Goal: Transaction & Acquisition: Book appointment/travel/reservation

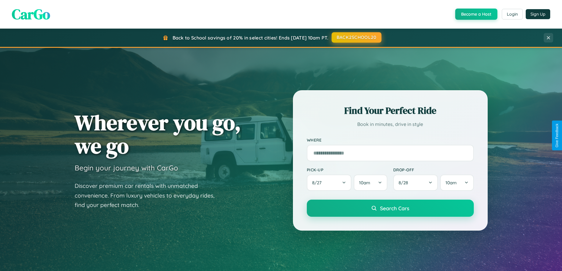
click at [356, 37] on button "BACK2SCHOOL20" at bounding box center [356, 37] width 50 height 11
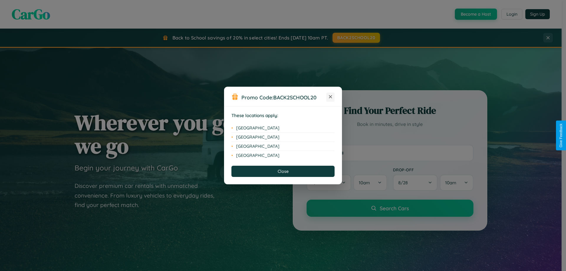
click at [331, 97] on icon at bounding box center [330, 96] width 3 height 3
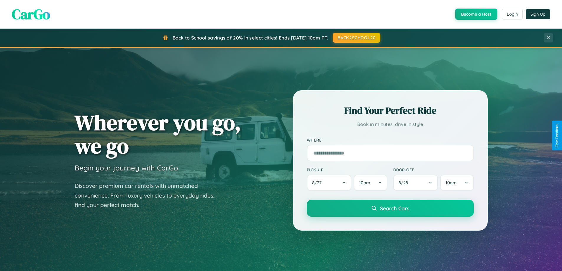
scroll to position [406, 0]
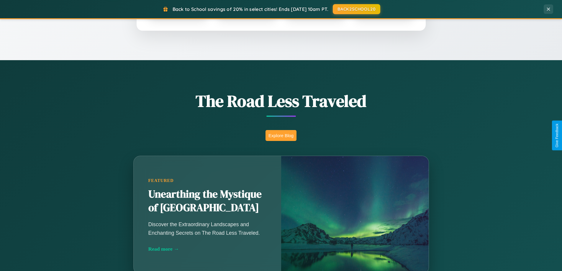
click at [281, 135] on button "Explore Blog" at bounding box center [280, 135] width 31 height 11
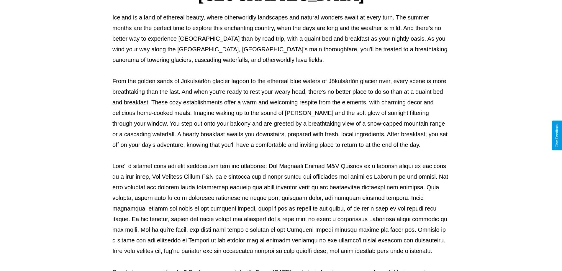
scroll to position [191, 0]
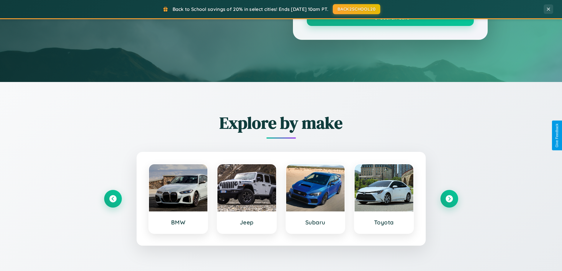
scroll to position [406, 0]
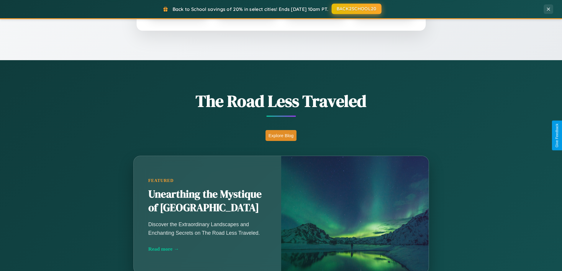
click at [356, 9] on button "BACK2SCHOOL20" at bounding box center [356, 9] width 50 height 11
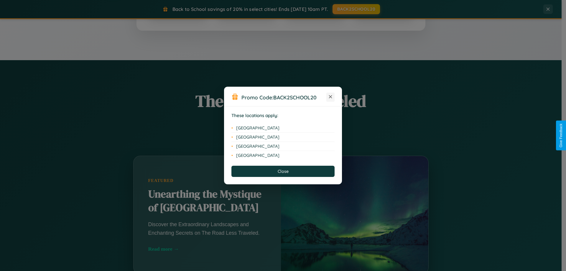
click at [331, 97] on icon at bounding box center [330, 96] width 3 height 3
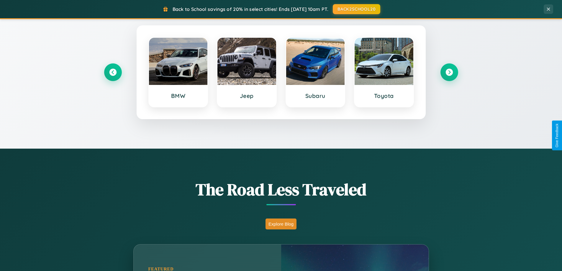
scroll to position [0, 0]
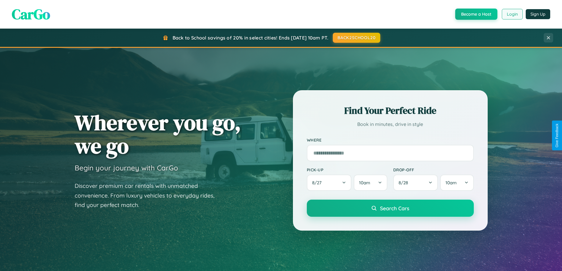
click at [512, 14] on button "Login" at bounding box center [512, 14] width 21 height 11
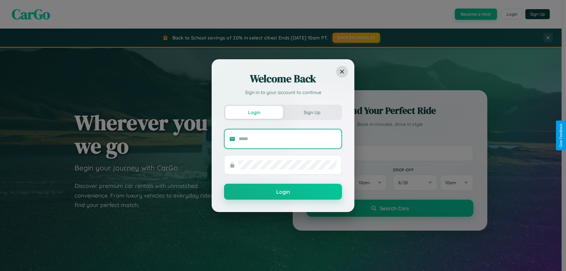
click at [288, 139] on input "text" at bounding box center [288, 138] width 98 height 9
type input "**********"
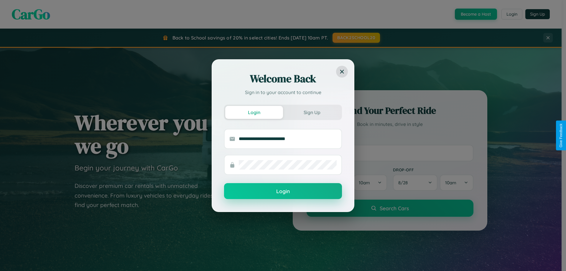
click at [283, 191] on button "Login" at bounding box center [283, 191] width 118 height 16
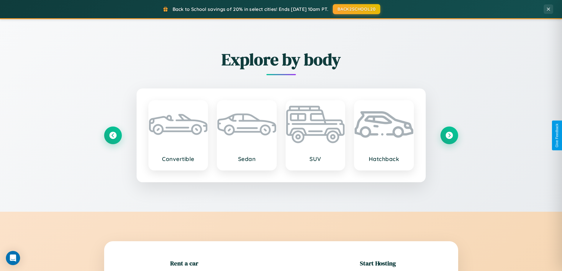
scroll to position [127, 0]
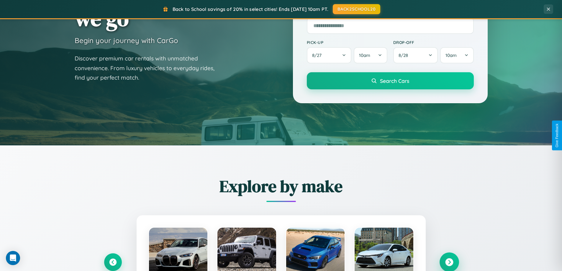
click at [449, 262] on icon at bounding box center [449, 262] width 8 height 8
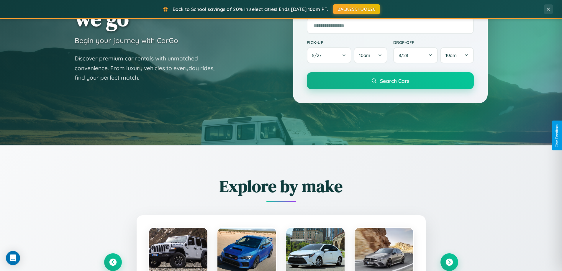
scroll to position [590, 0]
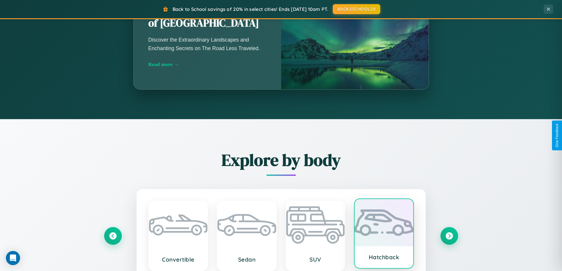
click at [384, 235] on div at bounding box center [383, 222] width 59 height 47
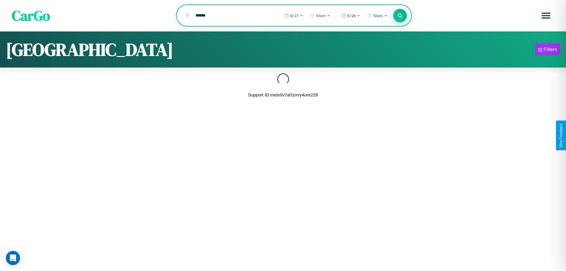
click at [400, 16] on icon at bounding box center [400, 16] width 6 height 6
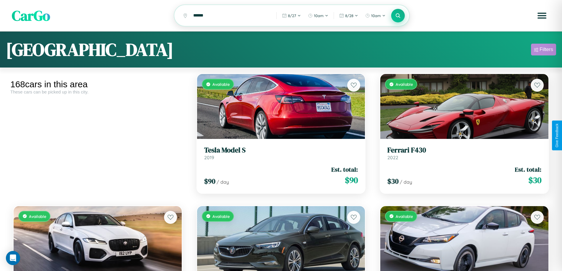
click at [543, 50] on div "Filters" at bounding box center [546, 50] width 14 height 6
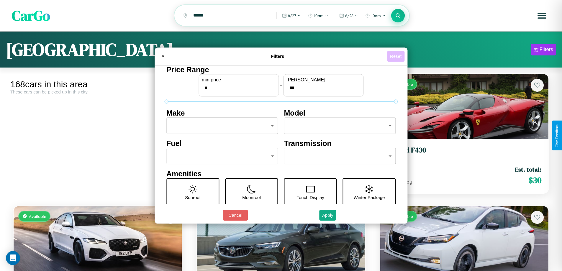
click at [396, 56] on button "Reset" at bounding box center [395, 56] width 17 height 11
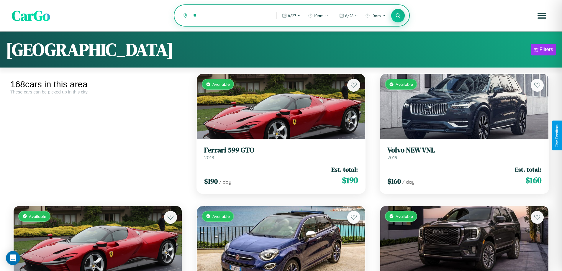
type input "*"
type input "*****"
click at [398, 16] on icon at bounding box center [398, 16] width 6 height 6
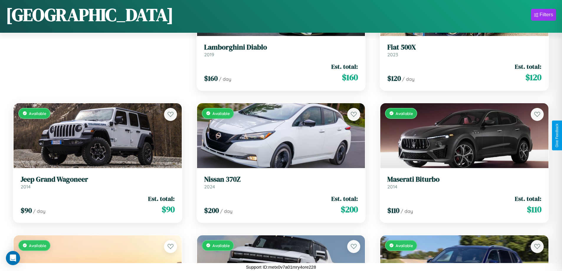
scroll to position [1668, 0]
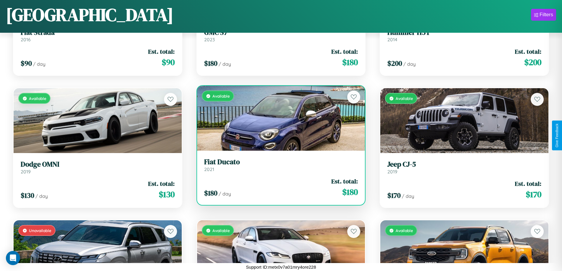
click at [278, 165] on h3 "Fiat Ducato" at bounding box center [281, 162] width 154 height 9
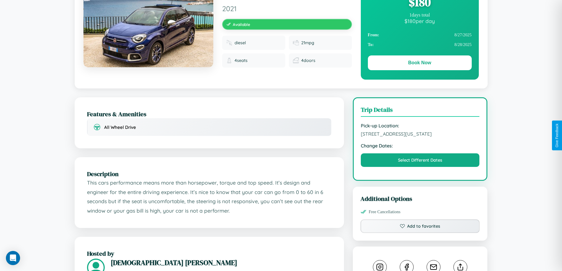
scroll to position [334, 0]
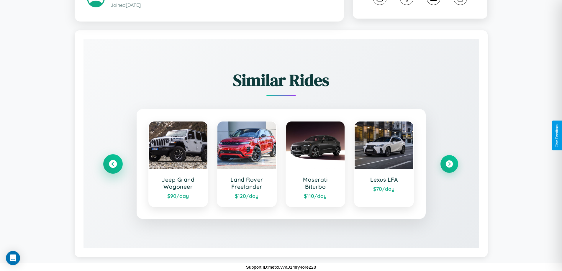
click at [113, 164] on icon at bounding box center [113, 164] width 8 height 8
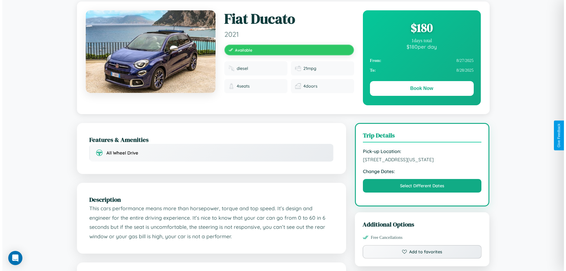
scroll to position [0, 0]
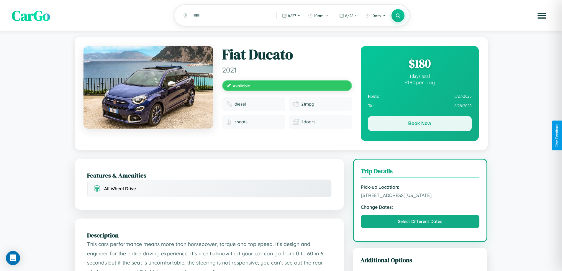
click at [419, 124] on button "Book Now" at bounding box center [420, 123] width 104 height 15
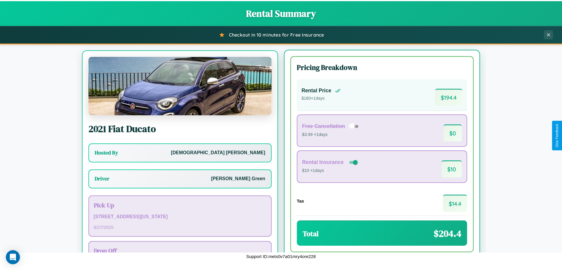
scroll to position [27, 0]
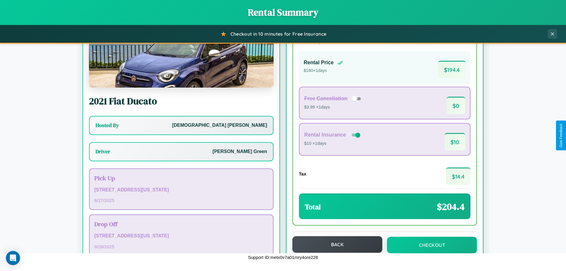
click at [335, 244] on button "Back" at bounding box center [338, 244] width 90 height 17
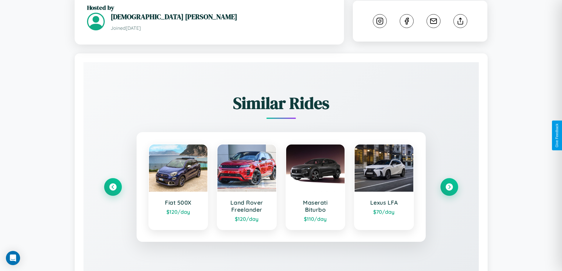
scroll to position [334, 0]
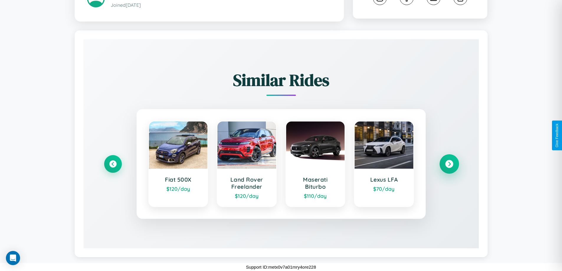
click at [449, 164] on icon at bounding box center [449, 164] width 8 height 8
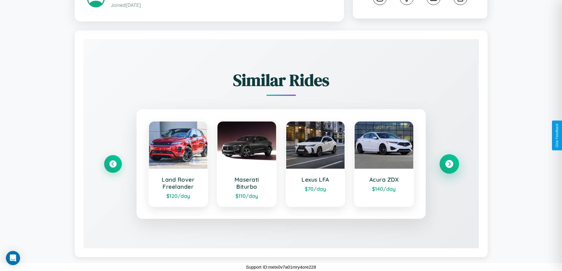
click at [449, 164] on icon at bounding box center [449, 164] width 8 height 8
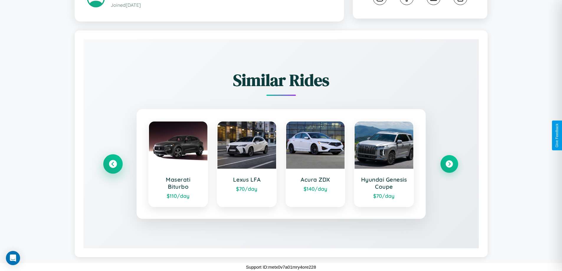
click at [113, 164] on icon at bounding box center [113, 164] width 8 height 8
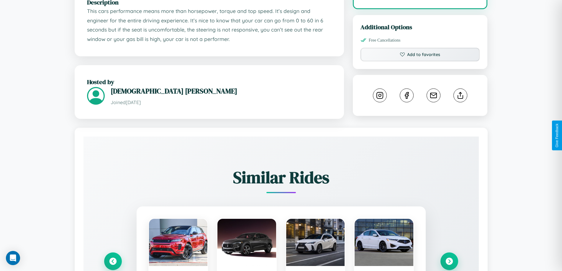
scroll to position [200, 0]
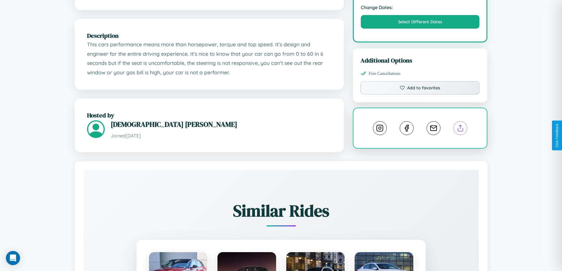
click at [460, 129] on line at bounding box center [460, 127] width 0 height 4
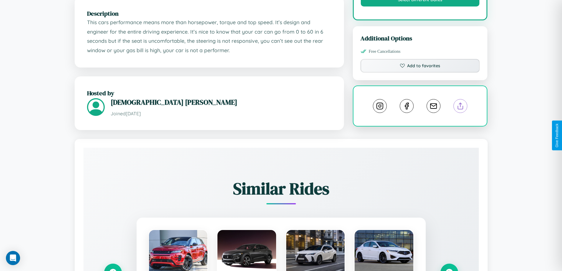
scroll to position [334, 0]
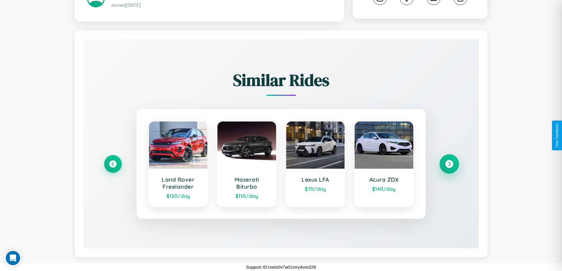
click at [449, 164] on icon at bounding box center [449, 164] width 8 height 8
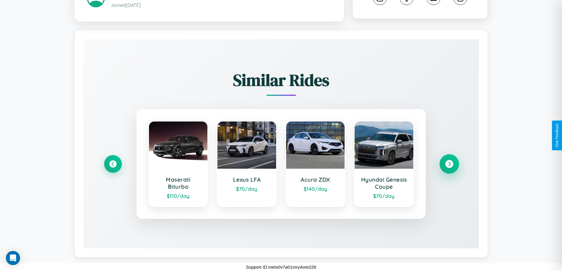
click at [449, 164] on icon at bounding box center [449, 164] width 8 height 8
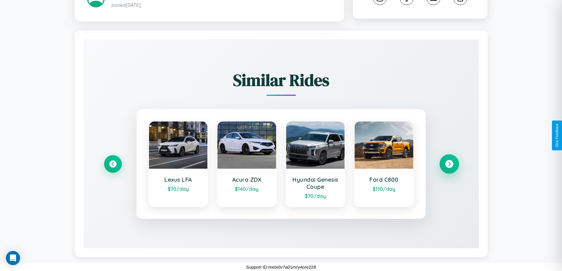
click at [449, 164] on icon at bounding box center [449, 164] width 8 height 8
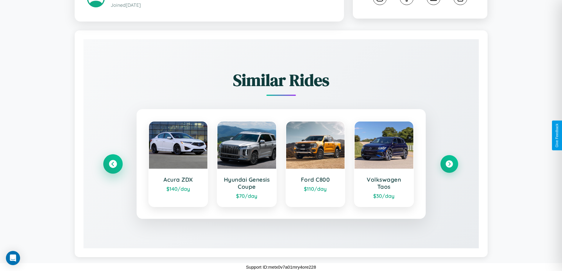
click at [113, 164] on icon at bounding box center [113, 164] width 8 height 8
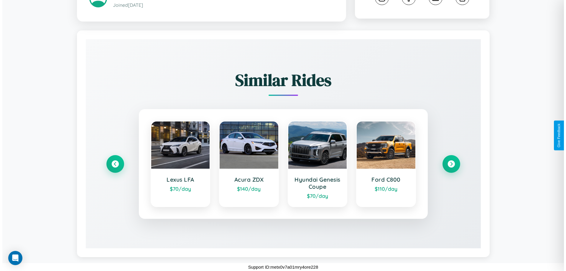
scroll to position [0, 0]
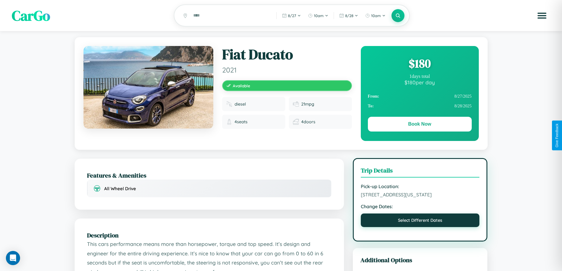
click at [420, 227] on button "Select Different Dates" at bounding box center [420, 220] width 119 height 14
select select "*"
select select "****"
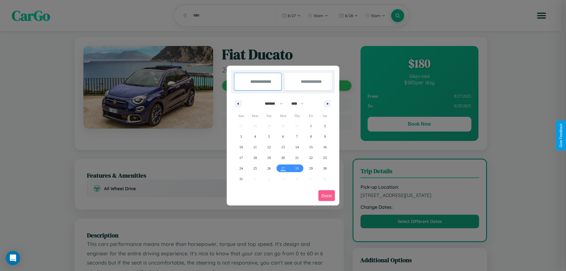
drag, startPoint x: 271, startPoint y: 104, endPoint x: 283, endPoint y: 118, distance: 18.9
click at [271, 104] on select "******* ******** ***** ***** *** **** **** ****** ********* ******* ******** **…" at bounding box center [272, 104] width 25 height 10
select select "*"
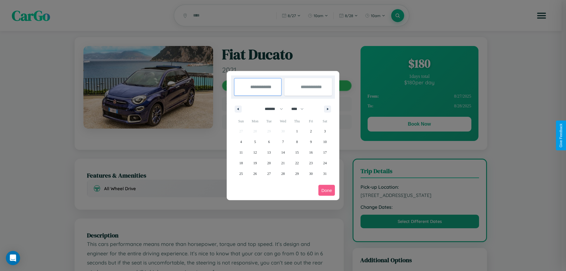
drag, startPoint x: 300, startPoint y: 109, endPoint x: 283, endPoint y: 118, distance: 19.5
click at [300, 109] on select "**** **** **** **** **** **** **** **** **** **** **** **** **** **** **** ****…" at bounding box center [297, 109] width 18 height 10
select select "****"
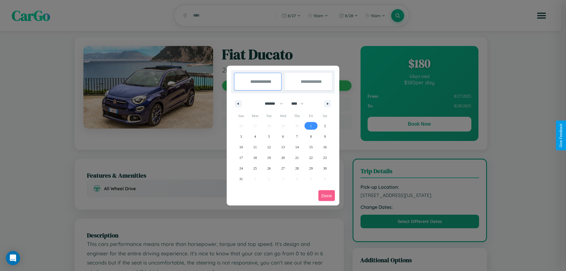
click at [311, 126] on span "1" at bounding box center [311, 126] width 2 height 11
type input "**********"
click at [283, 136] on span "6" at bounding box center [283, 136] width 2 height 11
type input "**********"
click at [327, 196] on button "Done" at bounding box center [326, 195] width 17 height 11
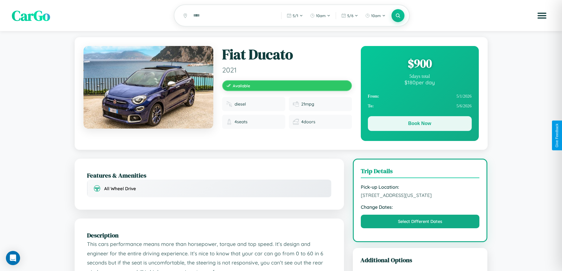
click at [419, 124] on button "Book Now" at bounding box center [420, 123] width 104 height 15
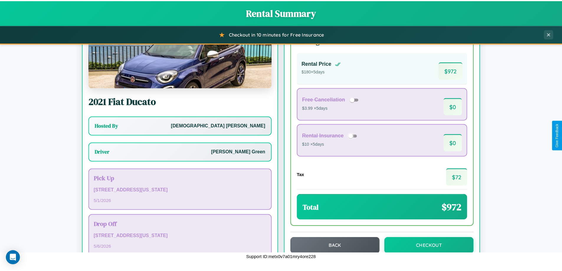
scroll to position [42, 0]
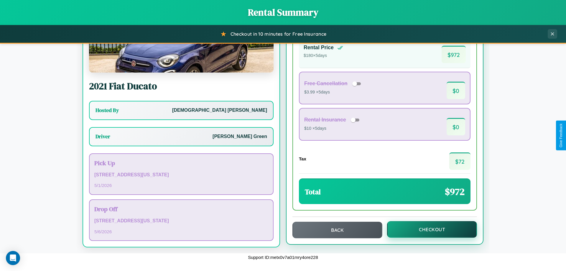
click at [428, 229] on button "Checkout" at bounding box center [432, 229] width 90 height 17
